Goal: Check status

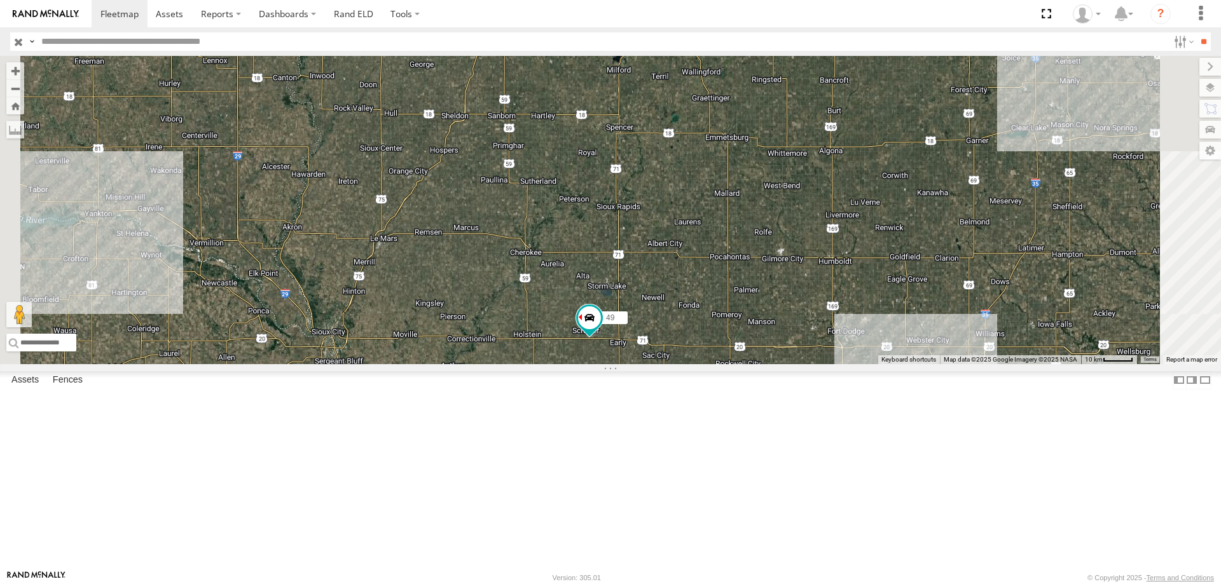
drag, startPoint x: 714, startPoint y: 193, endPoint x: 642, endPoint y: 230, distance: 80.8
click at [642, 230] on div "0055 48 587 49 46" at bounding box center [610, 210] width 1221 height 308
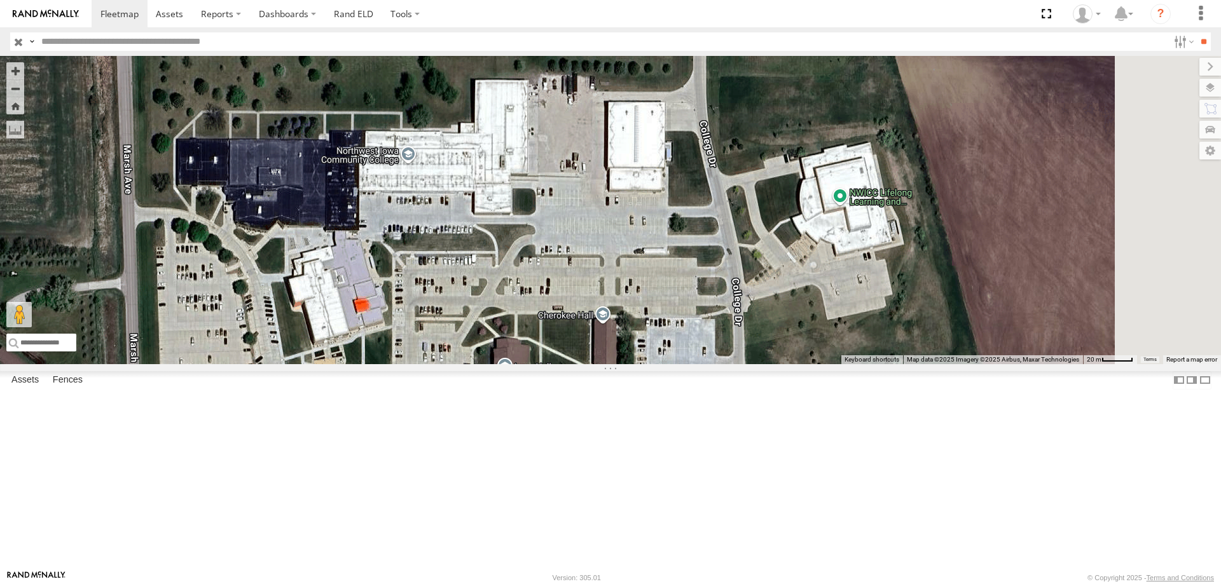
drag, startPoint x: 868, startPoint y: 238, endPoint x: 787, endPoint y: 354, distance: 141.5
click at [787, 354] on div "0055 48 587 49 46" at bounding box center [610, 210] width 1221 height 308
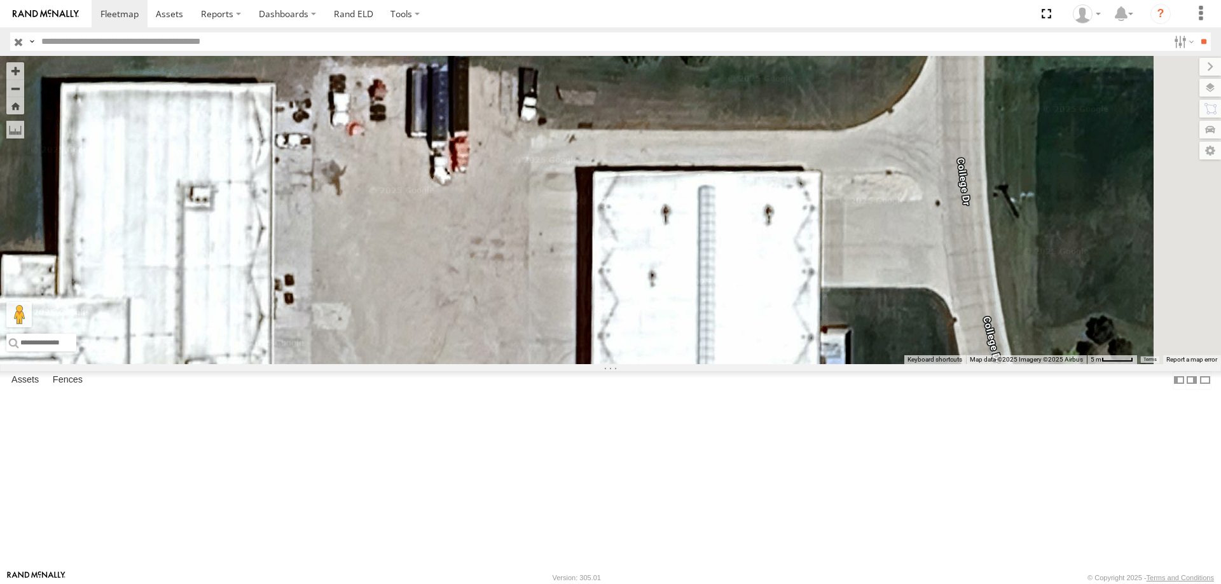
drag, startPoint x: 743, startPoint y: 357, endPoint x: 654, endPoint y: 440, distance: 121.9
click at [654, 364] on div "0055 48 587 49 46" at bounding box center [610, 210] width 1221 height 308
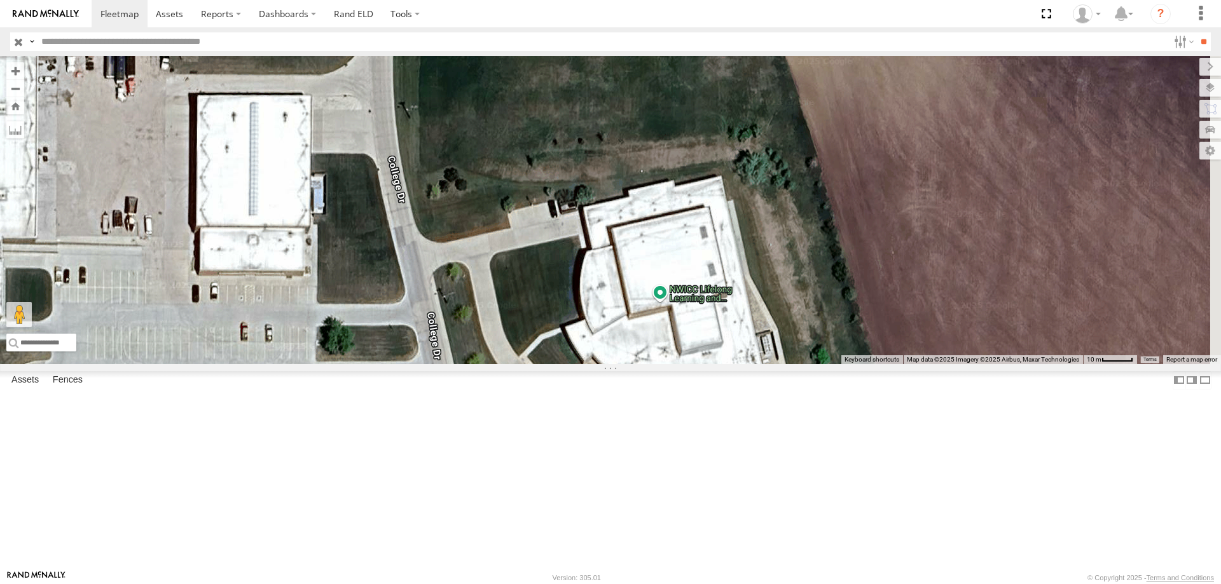
drag, startPoint x: 886, startPoint y: 366, endPoint x: 546, endPoint y: 300, distance: 346.0
click at [546, 300] on div "0055 48 587 49 46" at bounding box center [610, 210] width 1221 height 308
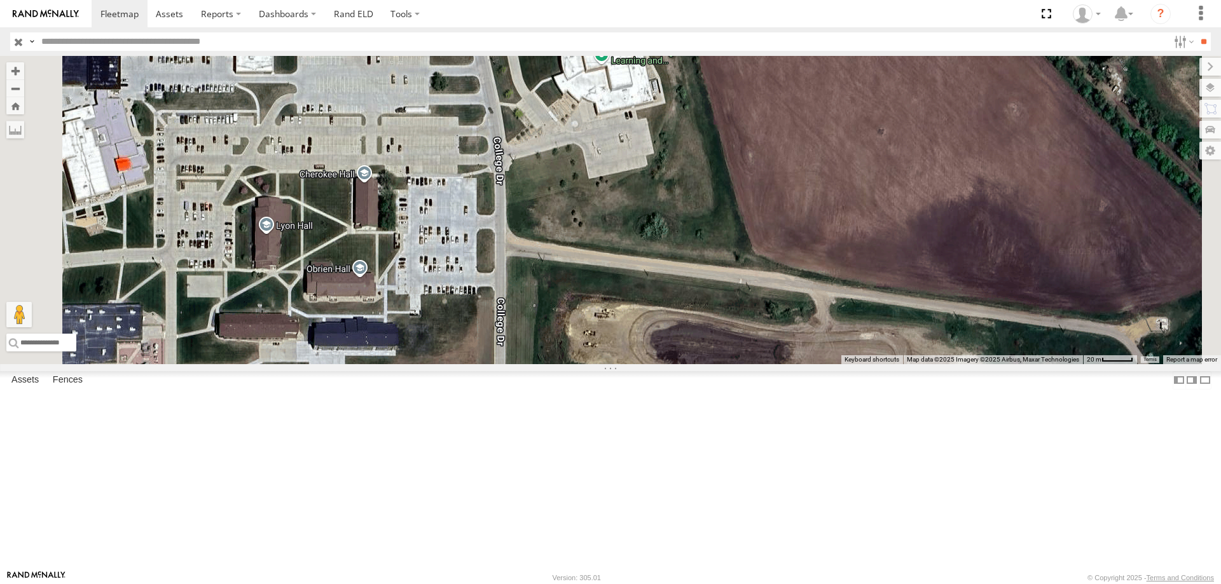
drag, startPoint x: 724, startPoint y: 378, endPoint x: 707, endPoint y: 245, distance: 134.7
click at [707, 245] on div "0055 48 587 49 46" at bounding box center [610, 210] width 1221 height 308
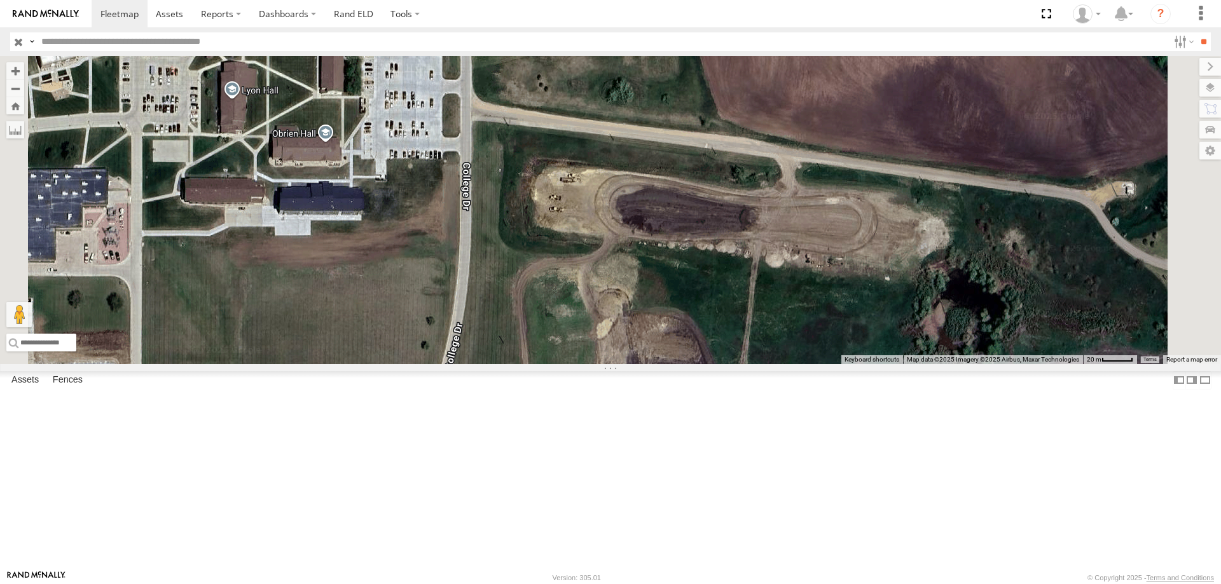
drag, startPoint x: 748, startPoint y: 418, endPoint x: 712, endPoint y: 272, distance: 150.7
click at [712, 272] on div "0055 48 587 49 46" at bounding box center [610, 210] width 1221 height 308
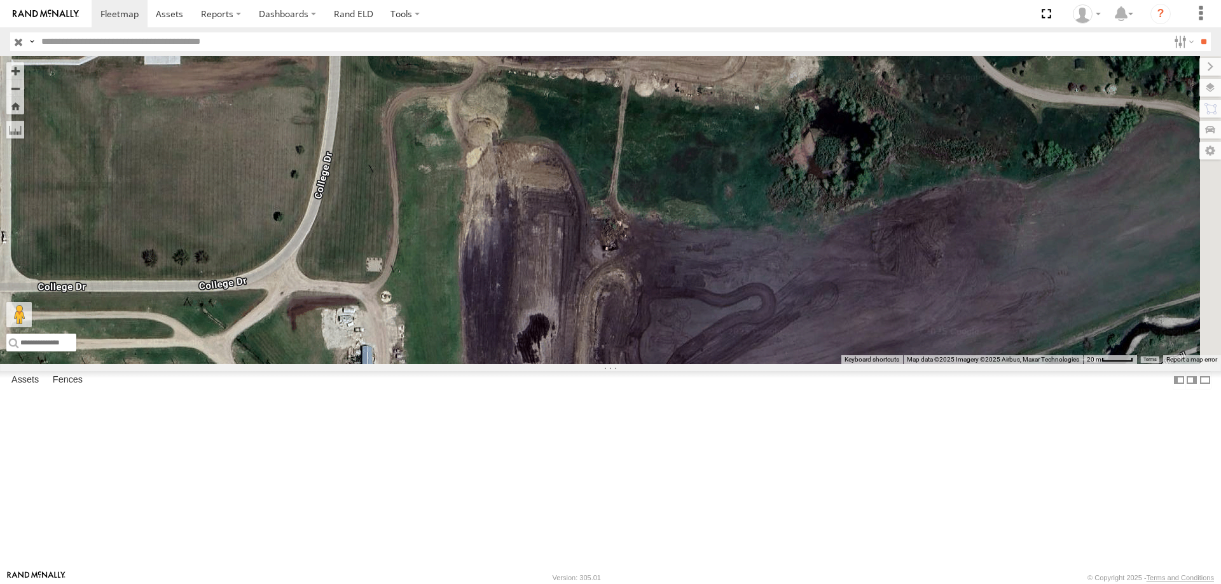
drag, startPoint x: 817, startPoint y: 373, endPoint x: 688, endPoint y: 204, distance: 212.4
click at [688, 204] on div "0055 48 587 49 46" at bounding box center [610, 210] width 1221 height 308
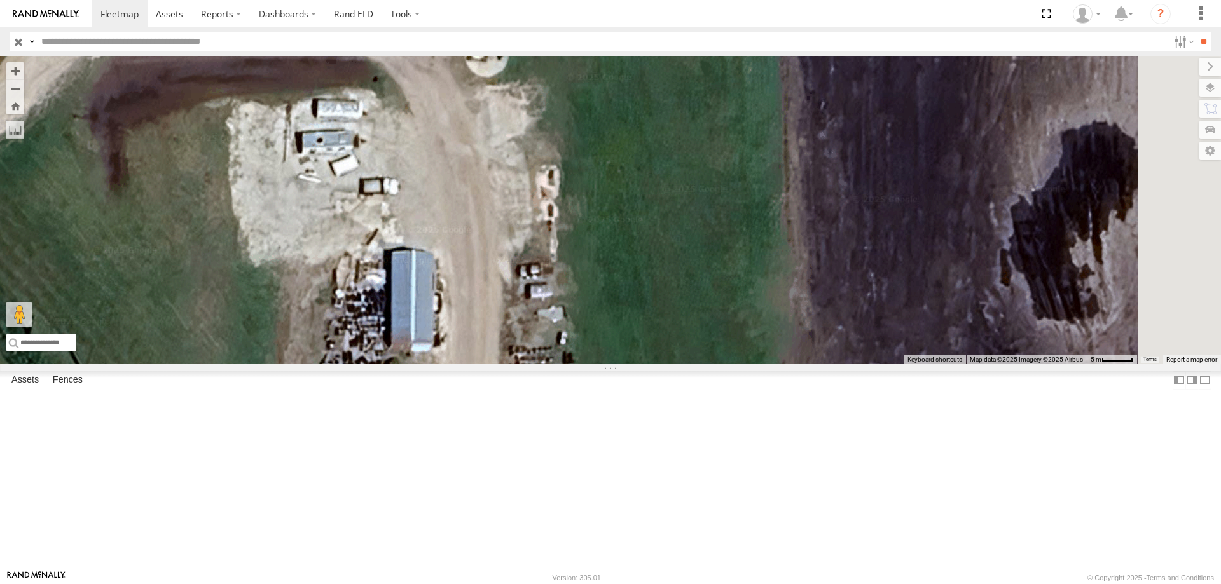
drag, startPoint x: 623, startPoint y: 222, endPoint x: 613, endPoint y: 452, distance: 229.8
click at [613, 364] on div "0055 48 587 49 46" at bounding box center [610, 210] width 1221 height 308
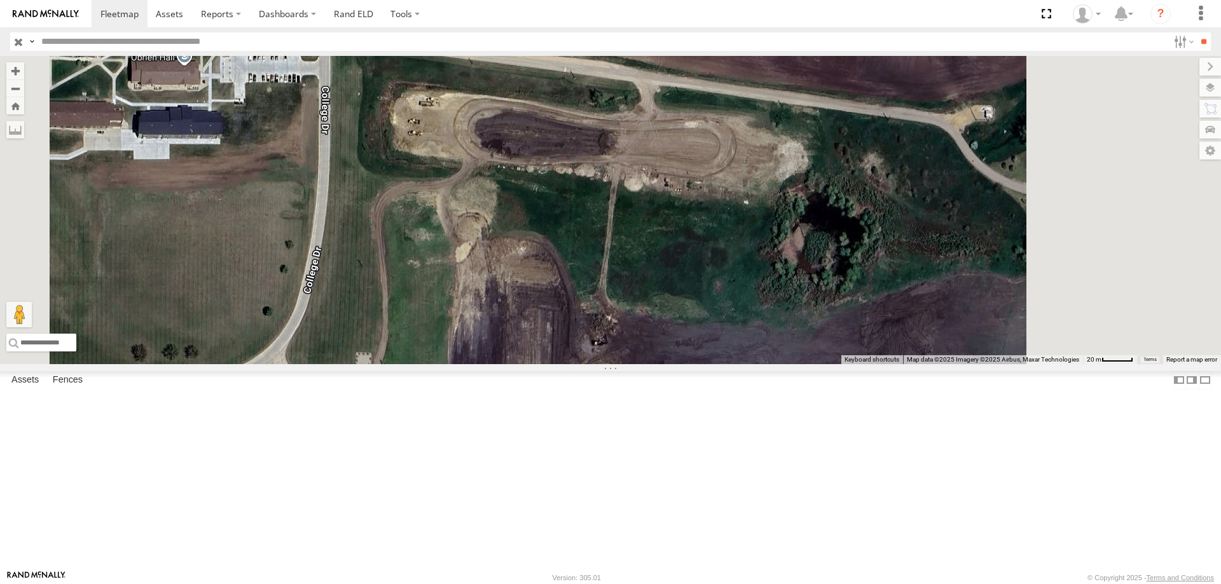
drag, startPoint x: 627, startPoint y: 352, endPoint x: 568, endPoint y: 406, distance: 80.1
click at [568, 364] on div "0055 48 587 49 46" at bounding box center [610, 210] width 1221 height 308
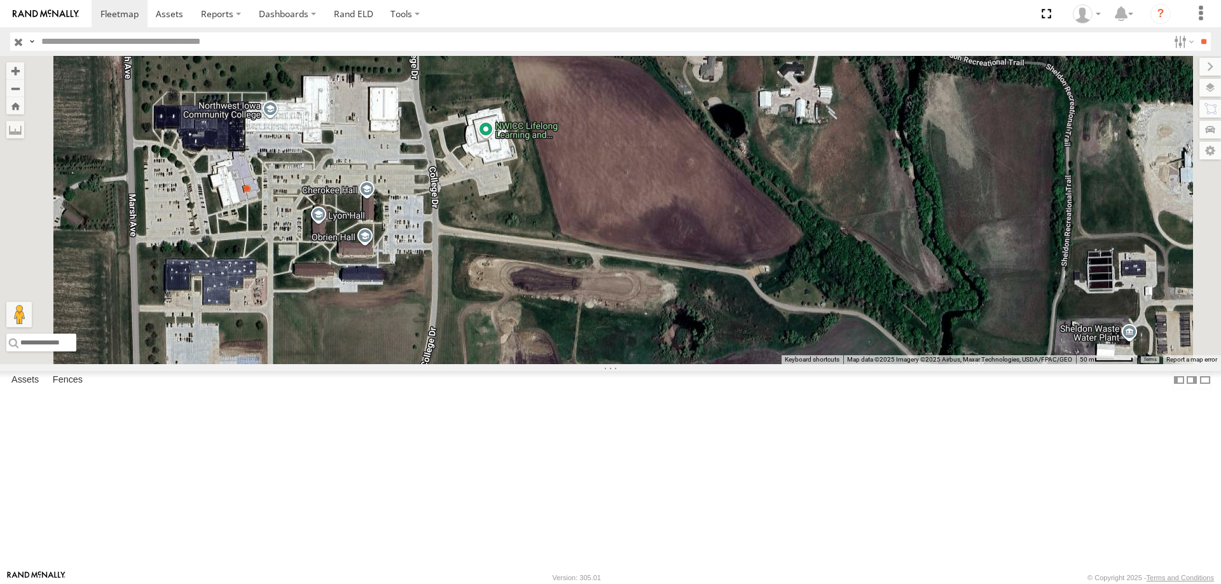
drag, startPoint x: 597, startPoint y: 280, endPoint x: 654, endPoint y: 371, distance: 107.1
click at [654, 364] on div "0055 48 587 49 46" at bounding box center [610, 210] width 1221 height 308
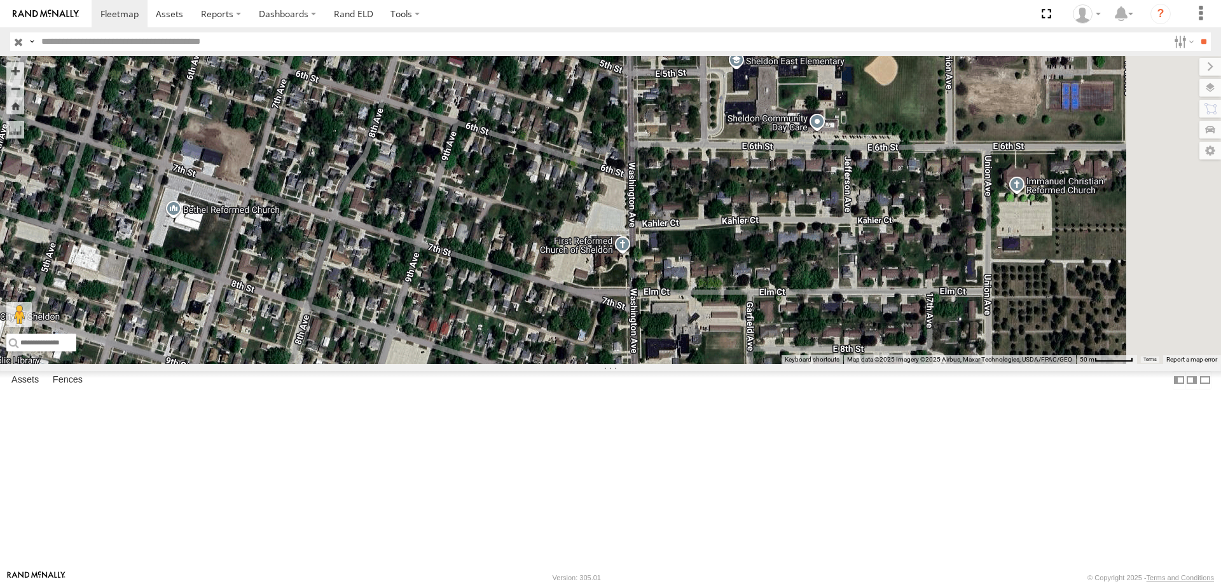
drag, startPoint x: 837, startPoint y: 303, endPoint x: 567, endPoint y: 364, distance: 277.2
click at [567, 364] on div "0055 48 587 49 46" at bounding box center [610, 210] width 1221 height 308
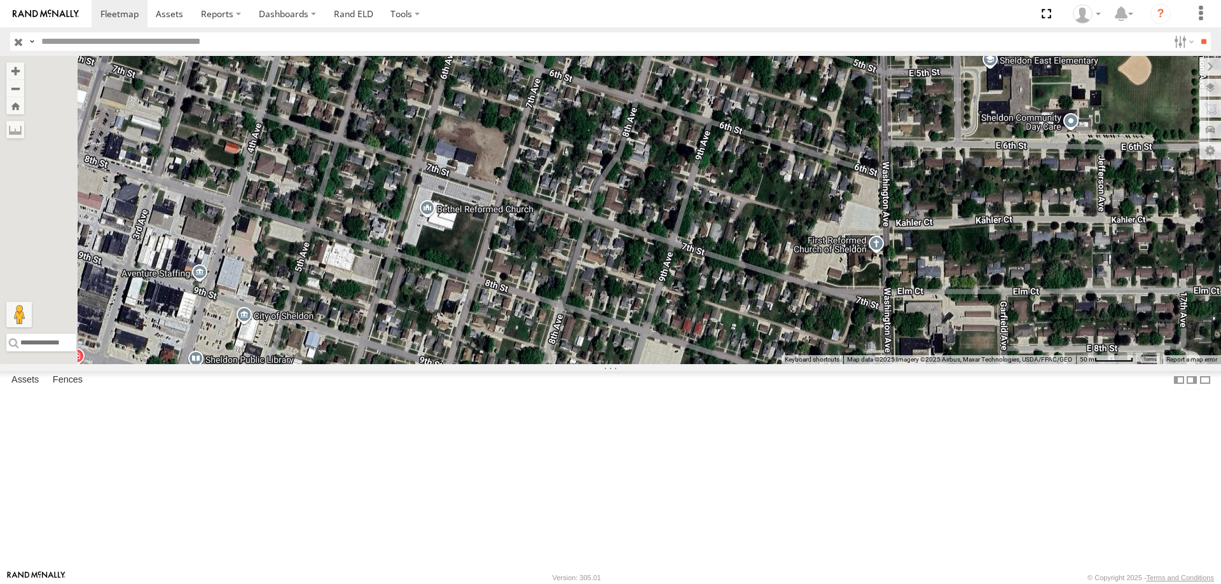
drag, startPoint x: 552, startPoint y: 319, endPoint x: 794, endPoint y: 315, distance: 242.3
click at [794, 315] on div "0055 48 587 49 46" at bounding box center [610, 210] width 1221 height 308
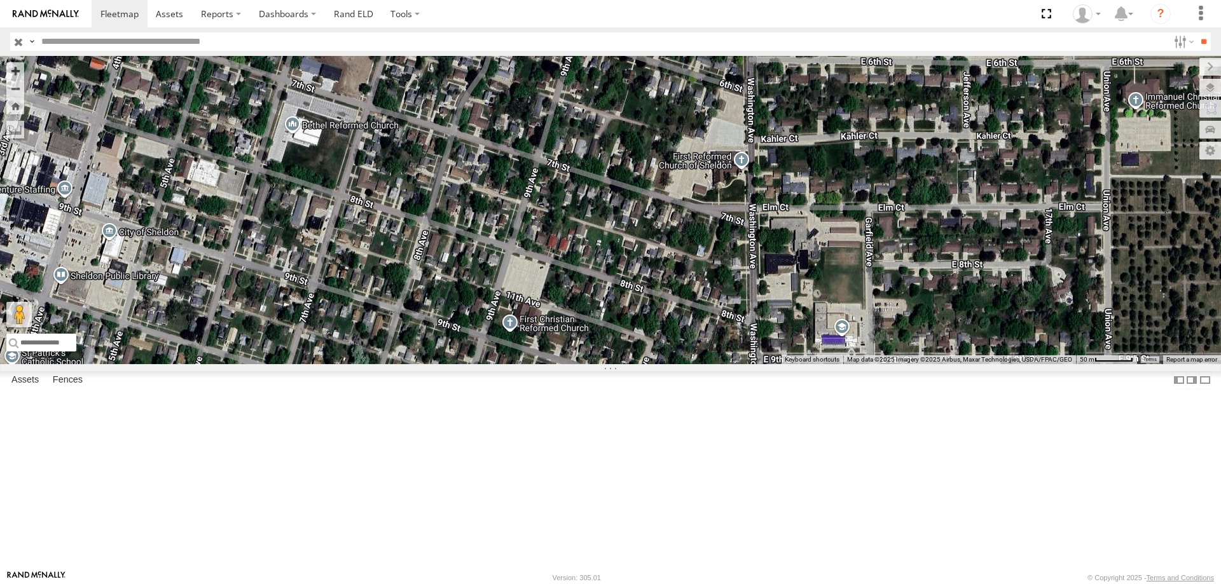
drag, startPoint x: 724, startPoint y: 282, endPoint x: 668, endPoint y: 249, distance: 65.3
click at [668, 249] on div "0055 48 587 49 46" at bounding box center [610, 210] width 1221 height 308
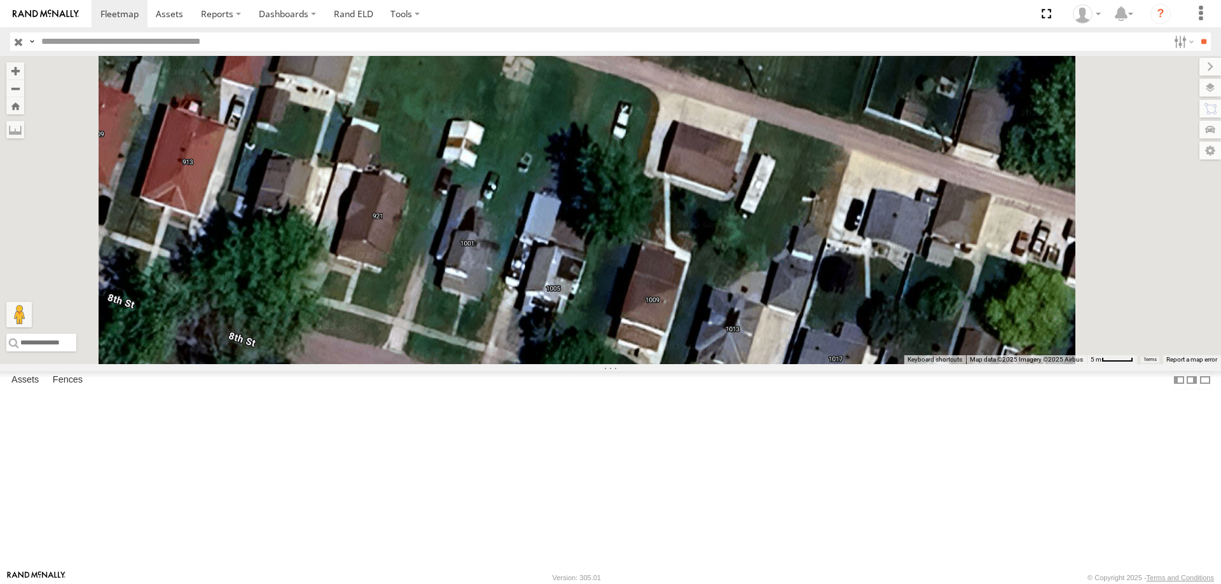
drag, startPoint x: 652, startPoint y: 216, endPoint x: 644, endPoint y: 307, distance: 91.9
click at [644, 307] on div "0055 48 587 49 46" at bounding box center [610, 210] width 1221 height 308
